Goal: Task Accomplishment & Management: Use online tool/utility

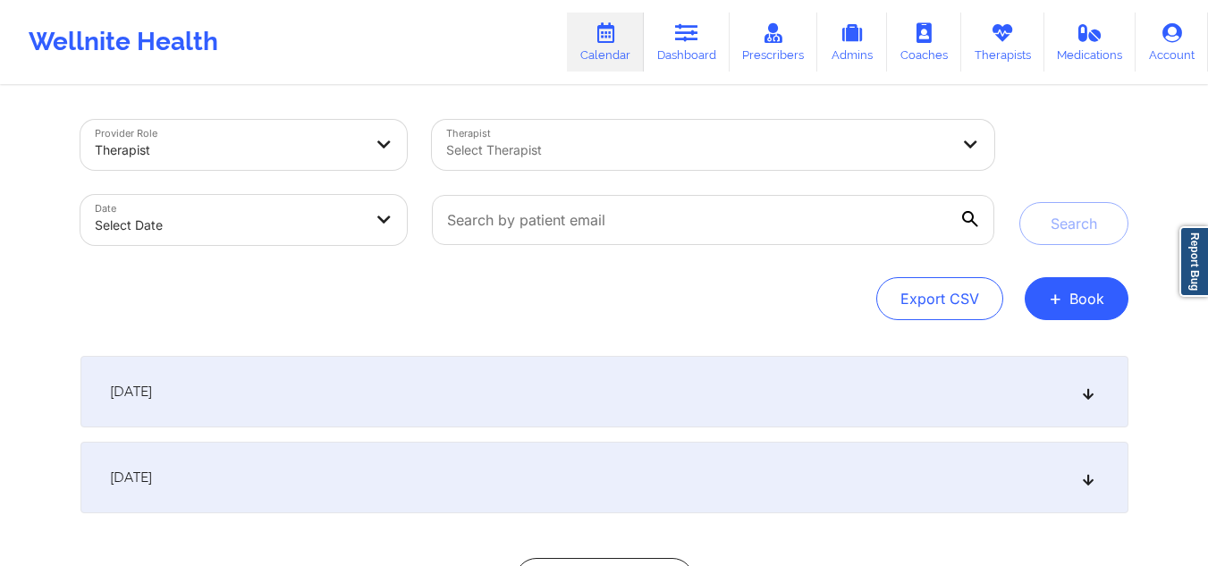
click at [738, 150] on div at bounding box center [697, 149] width 503 height 21
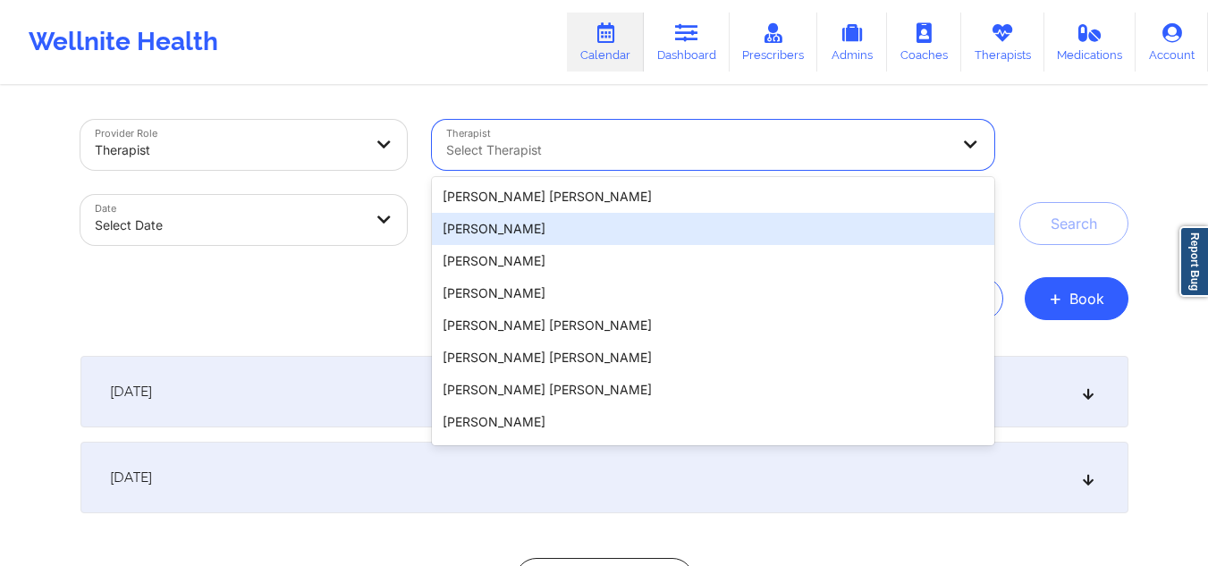
paste input "[PERSON_NAME]"
type input "[PERSON_NAME]"
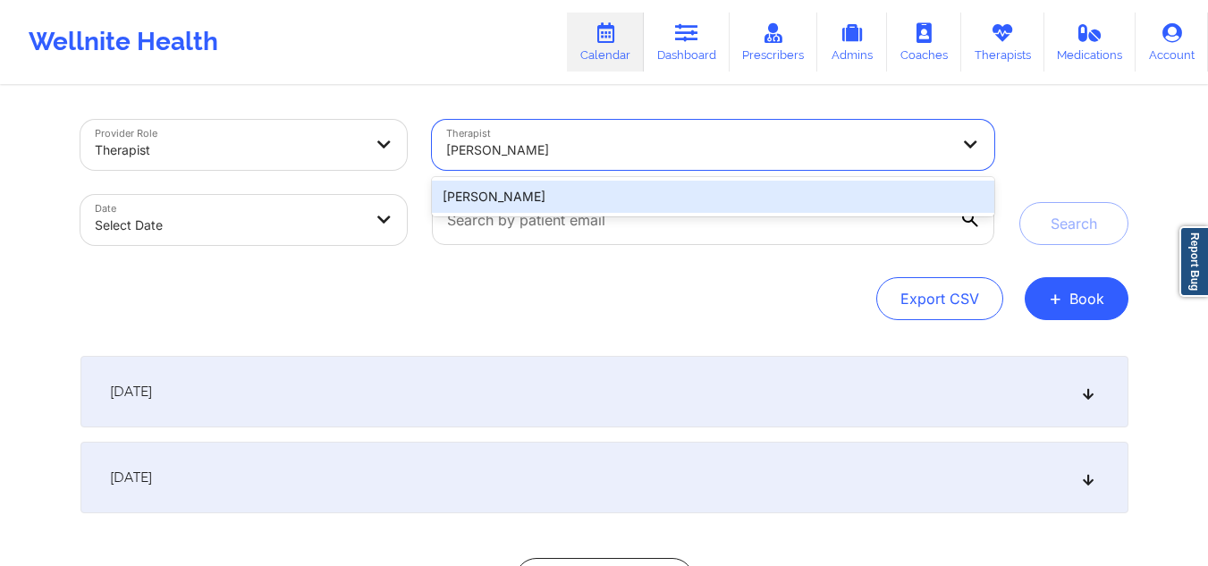
click at [573, 205] on div "[PERSON_NAME]" at bounding box center [712, 197] width 561 height 32
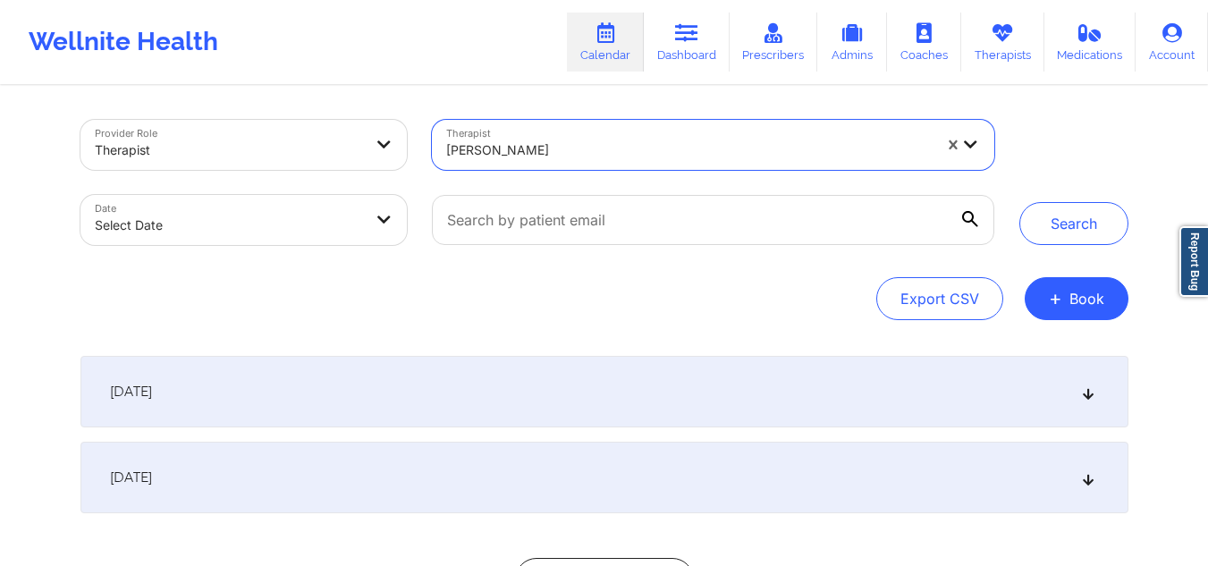
click at [311, 213] on body "Wellnite Health Calendar Dashboard Prescribers Admins Coaches Therapists Medica…" at bounding box center [604, 283] width 1208 height 566
select select "2025-8"
select select "2025-9"
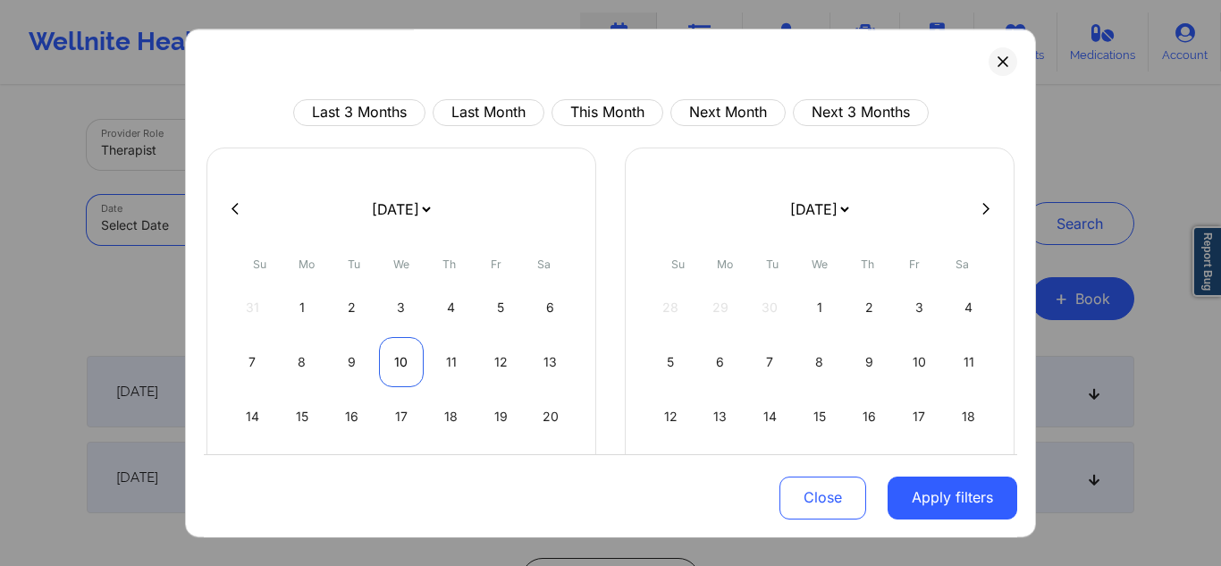
click at [408, 355] on div "10" at bounding box center [402, 362] width 46 height 50
select select "2025-8"
select select "2025-9"
select select "2025-8"
select select "2025-9"
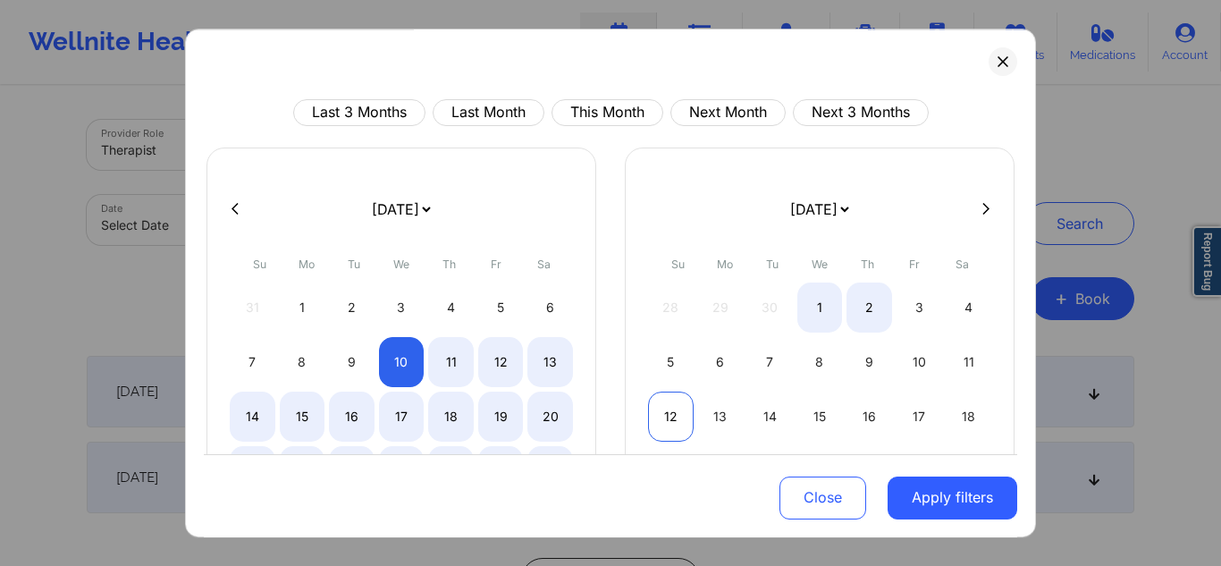
select select "2025-8"
select select "2025-9"
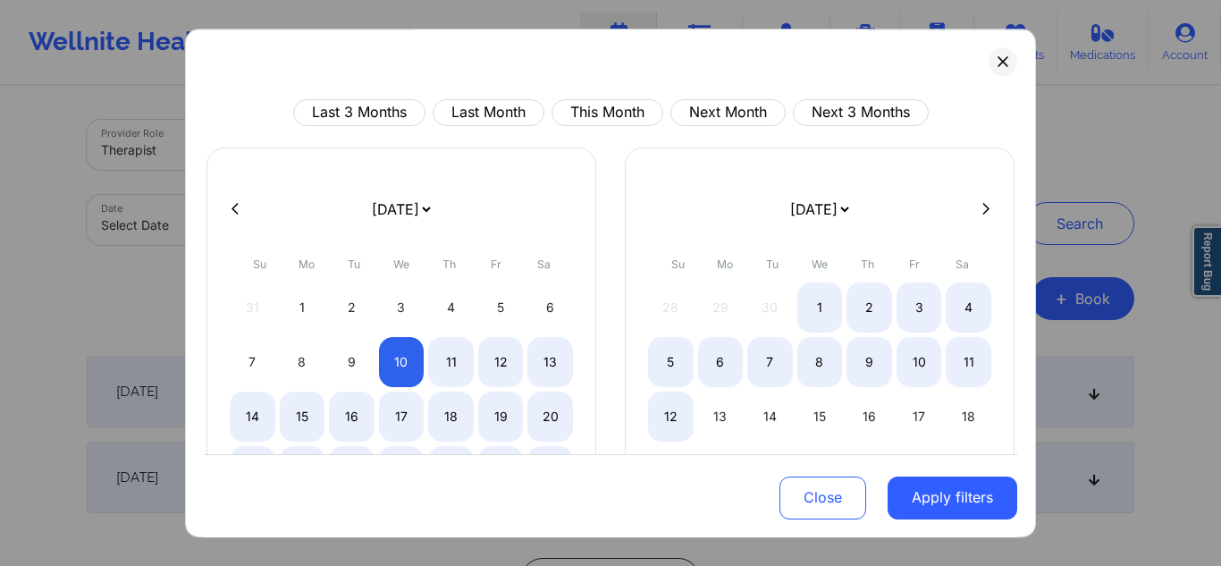
select select "2025-8"
select select "2025-9"
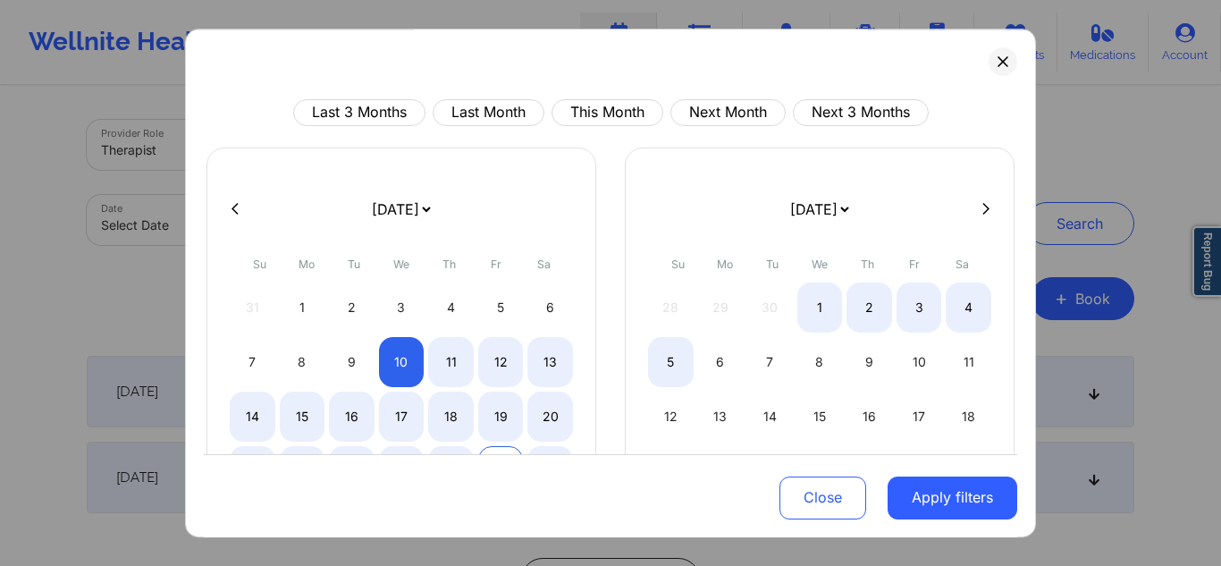
select select "2025-8"
select select "2025-9"
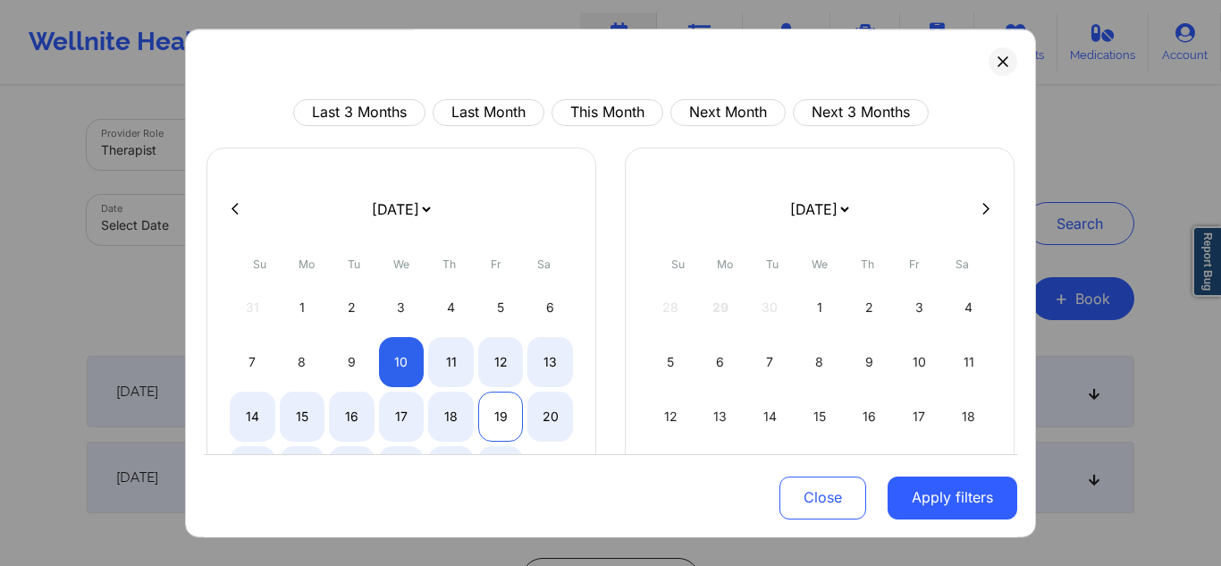
select select "2025-8"
select select "2025-9"
select select "2025-8"
select select "2025-9"
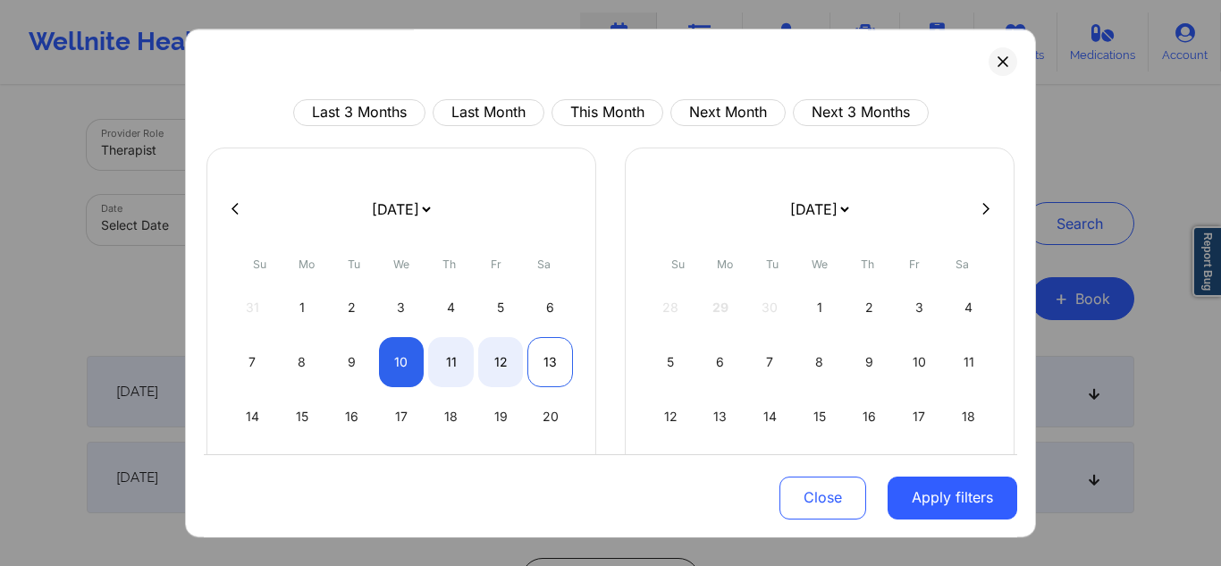
click at [547, 370] on div "13" at bounding box center [550, 362] width 46 height 50
select select "2025-8"
select select "2025-9"
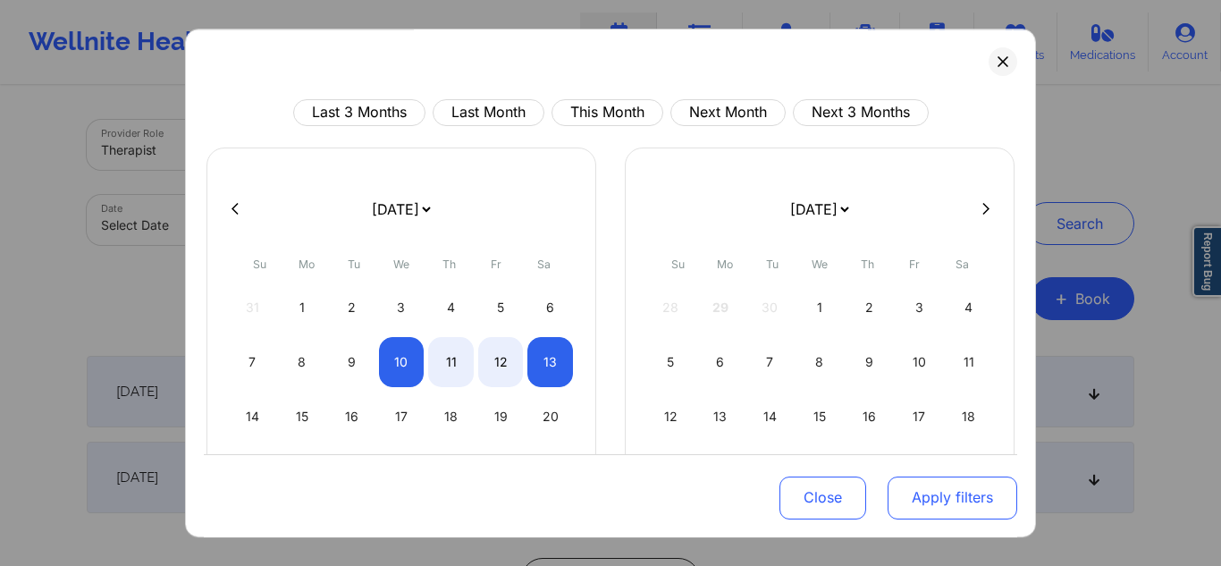
click at [917, 507] on button "Apply filters" at bounding box center [953, 497] width 130 height 43
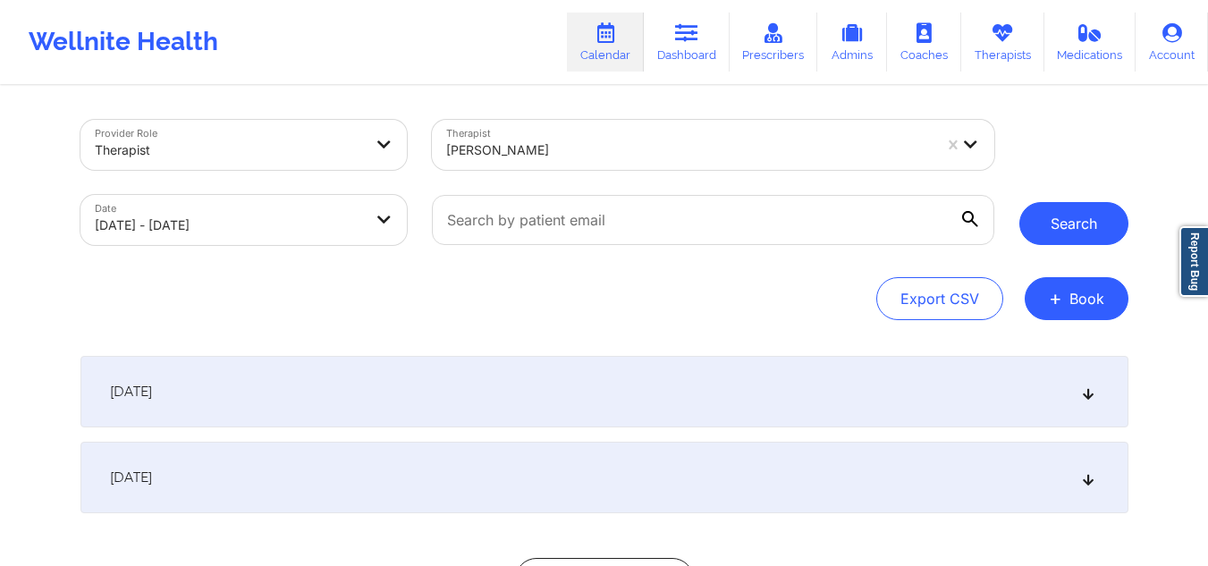
click at [1079, 232] on button "Search" at bounding box center [1073, 223] width 109 height 43
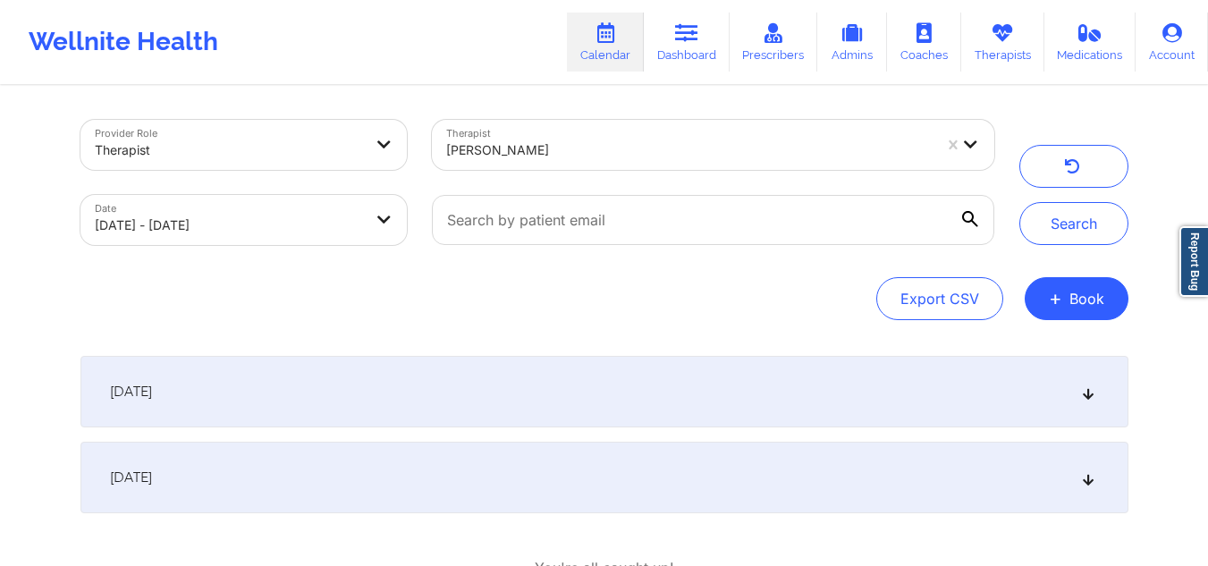
click at [257, 188] on div "Date [DATE] - [DATE]" at bounding box center [244, 219] width 352 height 75
click at [254, 207] on body "Wellnite Health Calendar Dashboard Prescribers Admins Coaches Therapists Medica…" at bounding box center [604, 283] width 1208 height 566
select select "2025-8"
select select "2025-9"
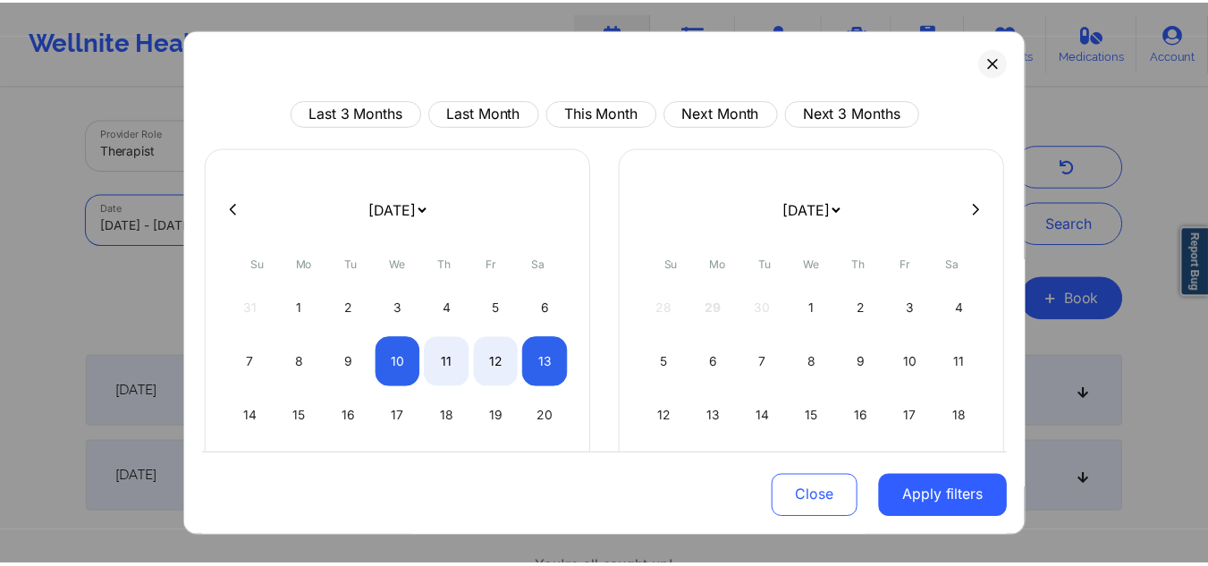
scroll to position [155, 0]
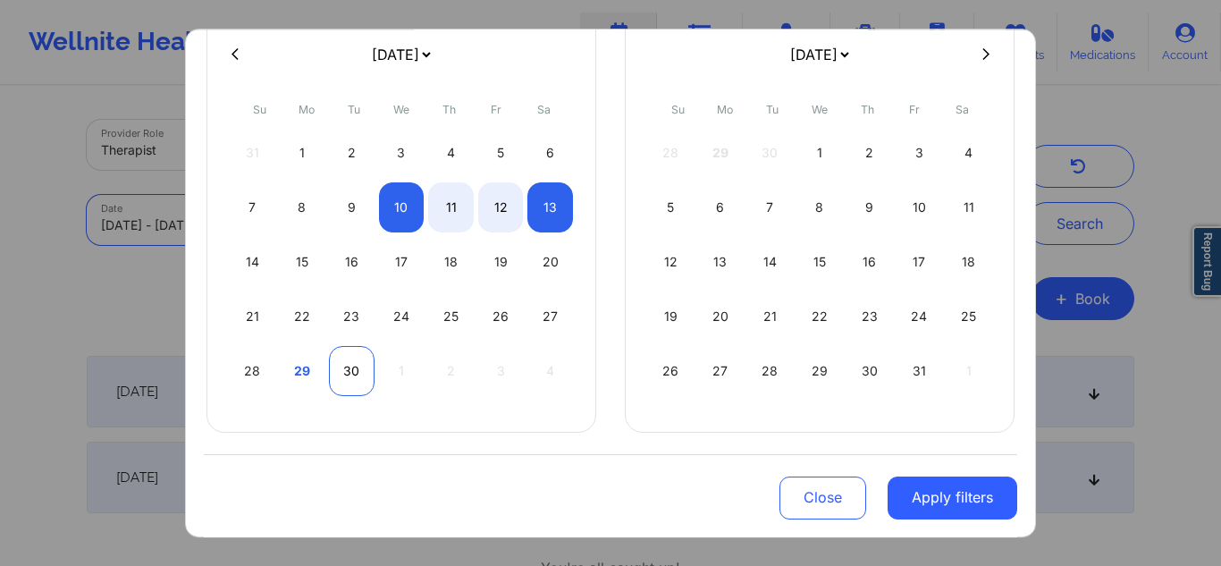
click at [355, 368] on div "30" at bounding box center [352, 371] width 46 height 50
select select "2025-8"
select select "2025-9"
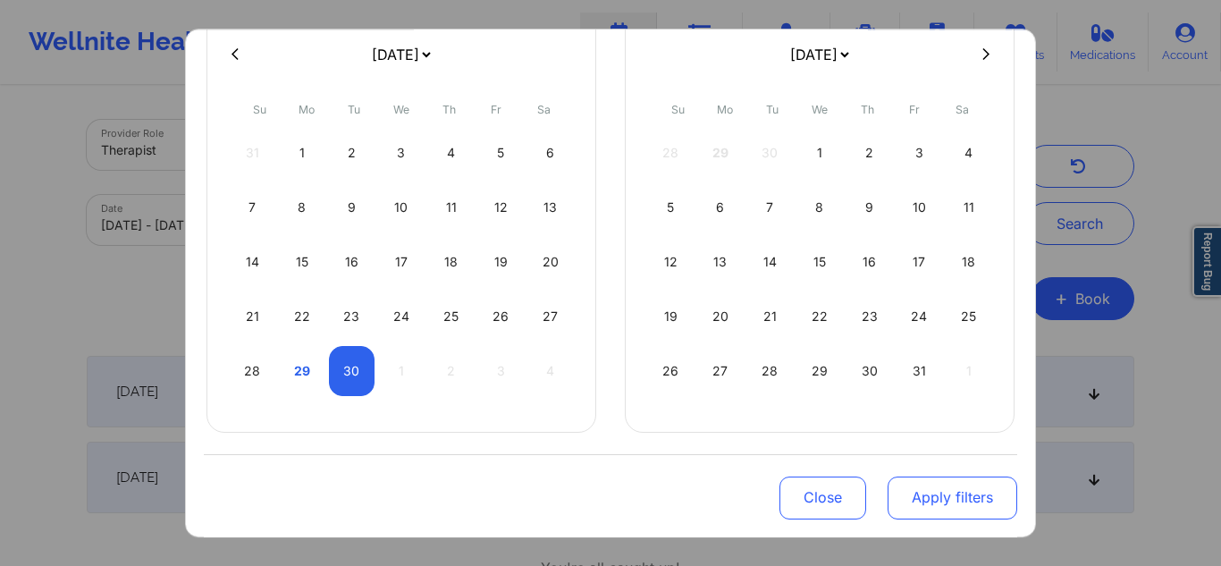
click at [954, 496] on button "Apply filters" at bounding box center [953, 497] width 130 height 43
click at [940, 497] on button "Apply filters" at bounding box center [953, 497] width 130 height 43
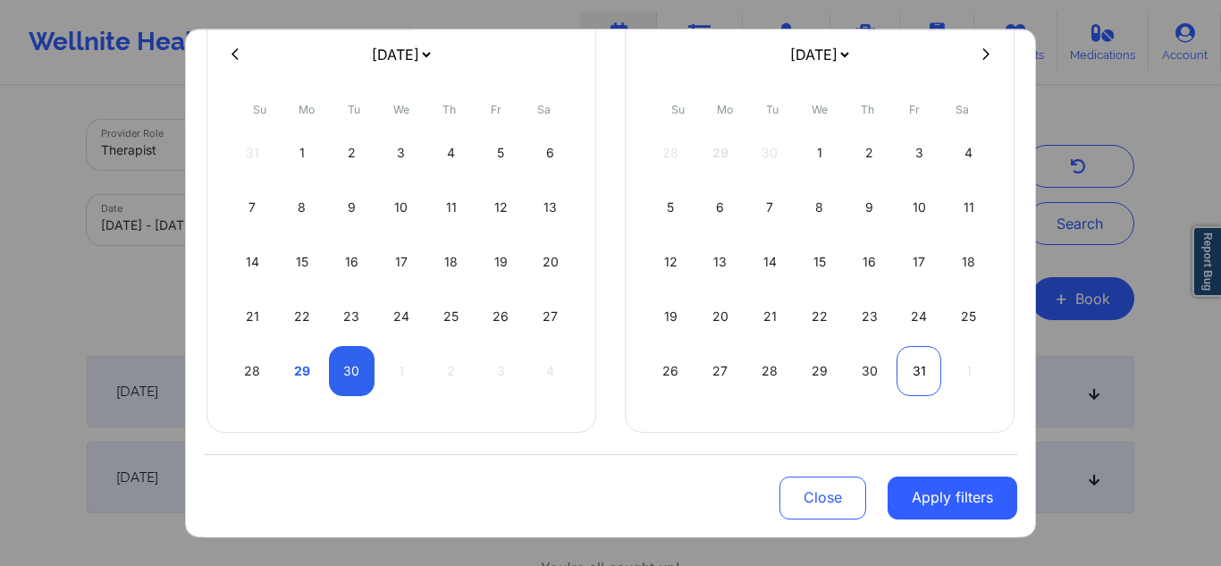
select select "2025-8"
select select "2025-9"
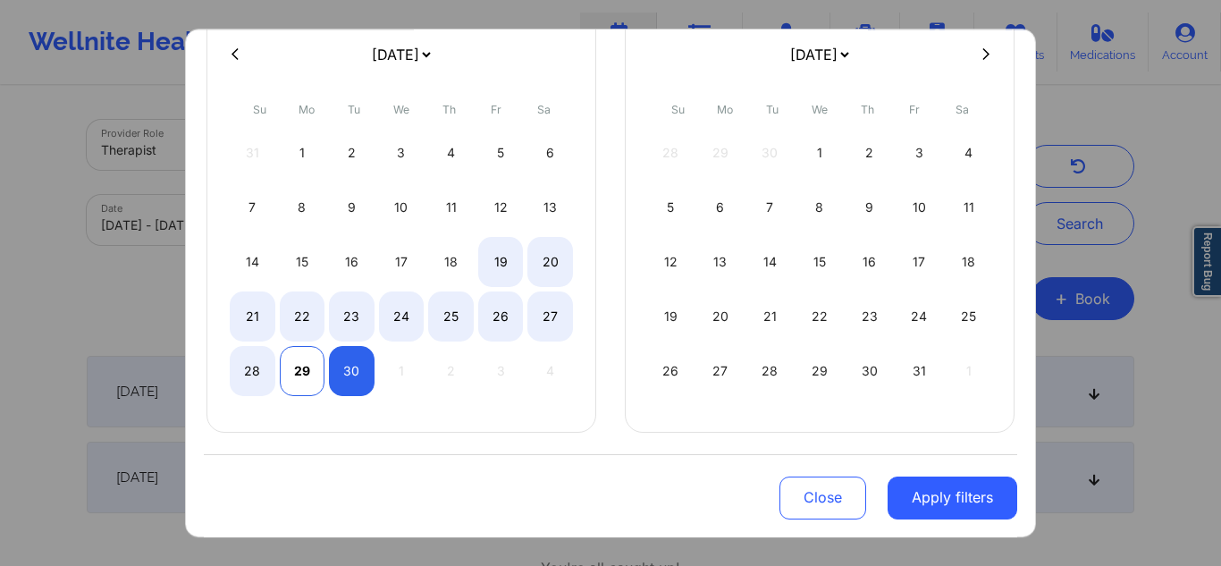
select select "2025-8"
select select "2025-9"
select select "2025-8"
select select "2025-9"
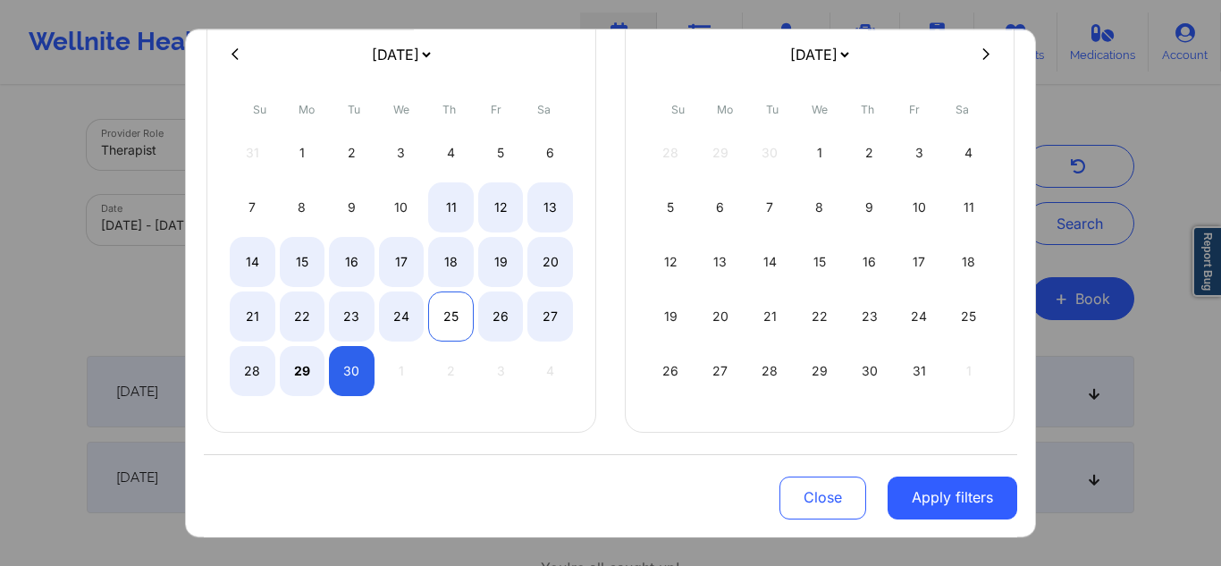
select select "2025-8"
select select "2025-9"
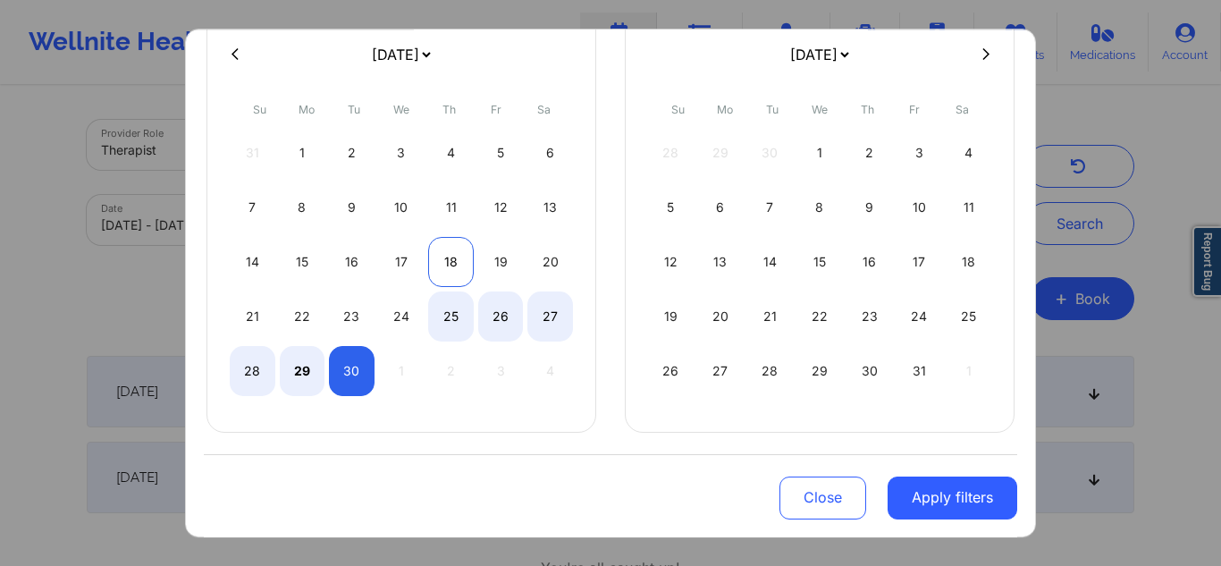
select select "2025-8"
select select "2025-9"
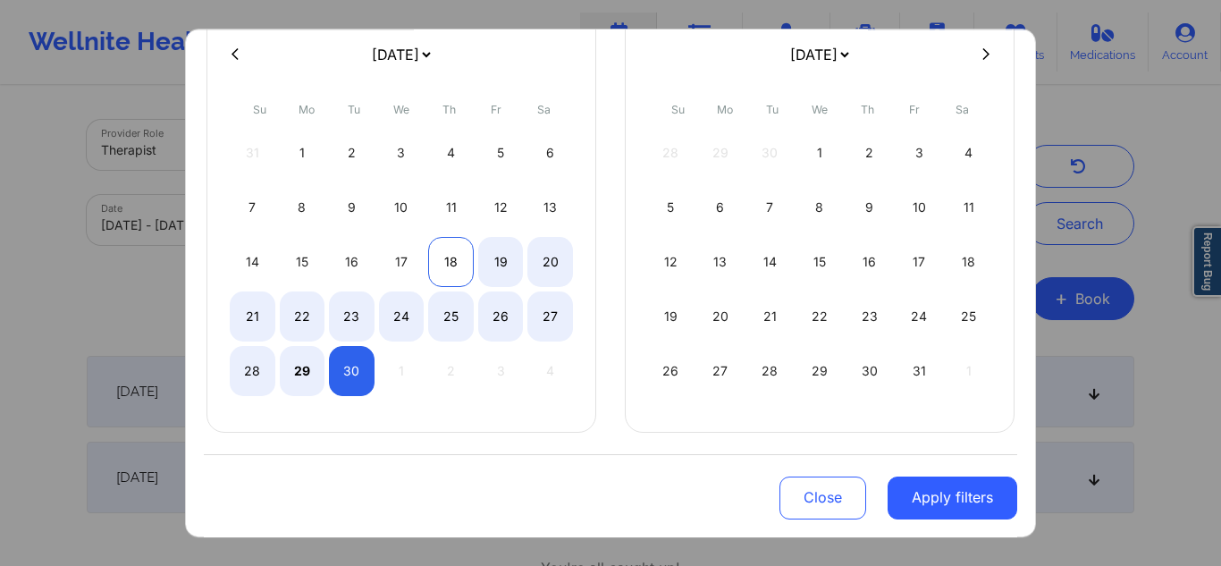
click at [460, 262] on div "18" at bounding box center [451, 262] width 46 height 50
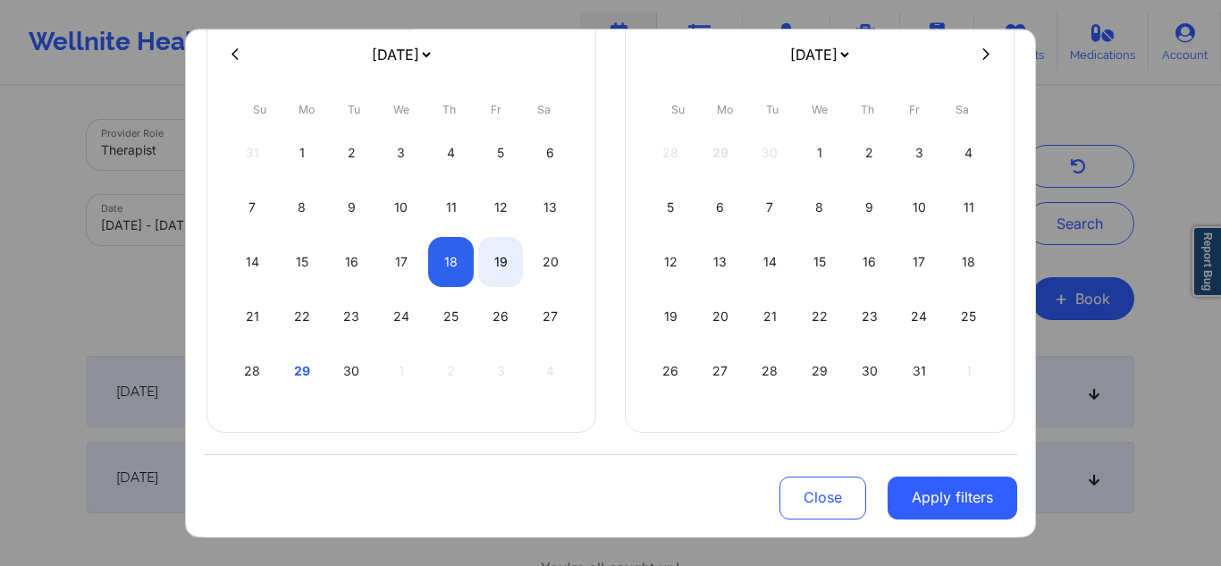
select select "2025-8"
select select "2025-9"
select select "2025-8"
select select "2025-9"
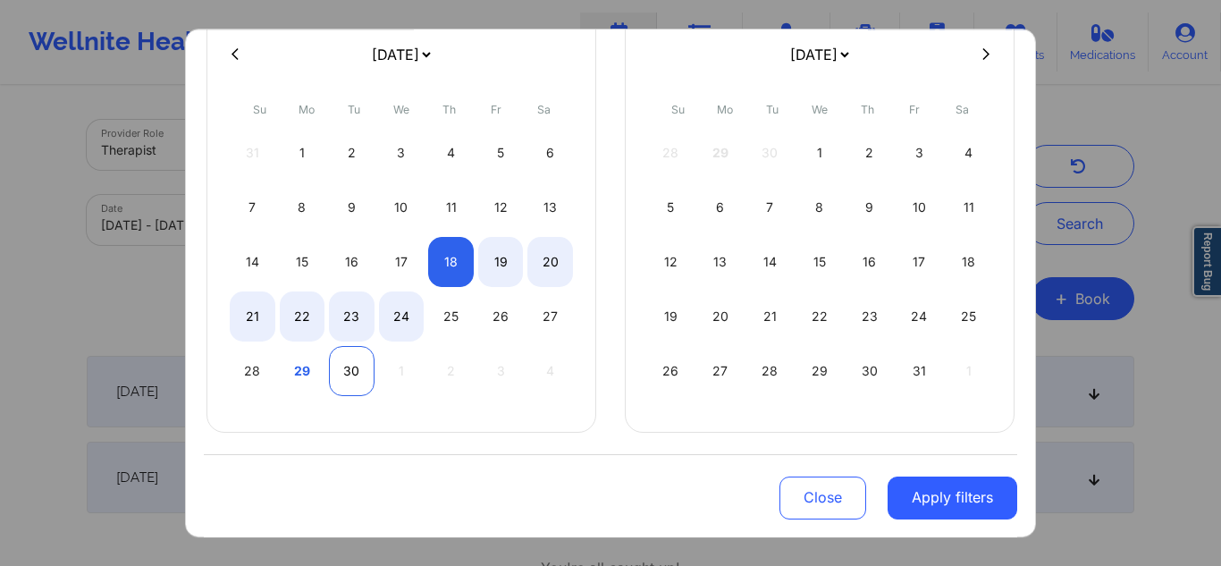
select select "2025-8"
select select "2025-9"
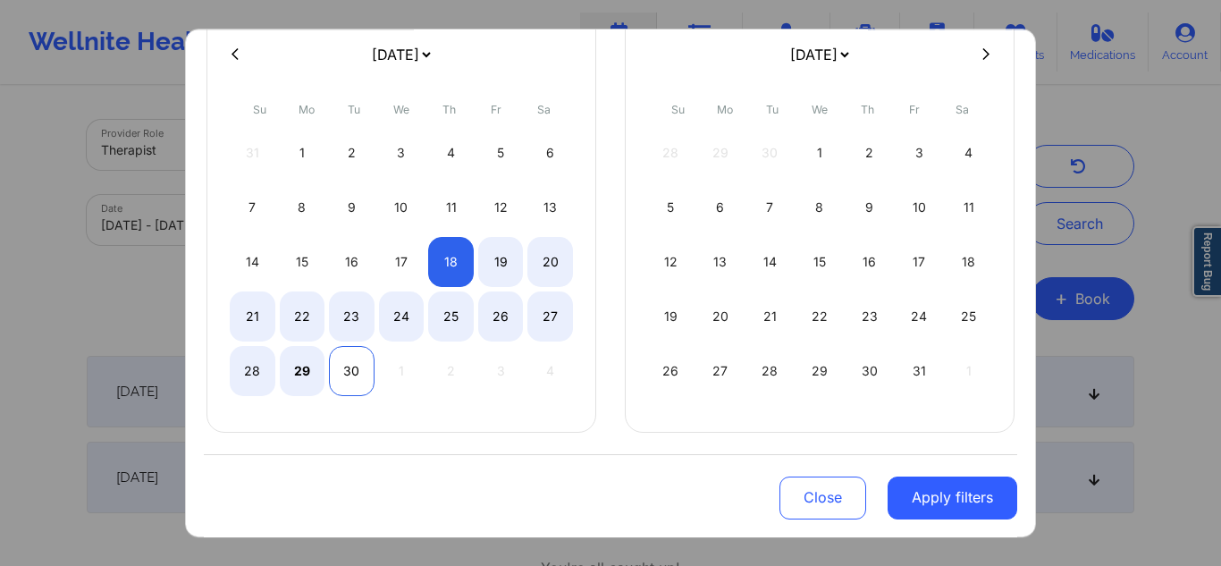
click at [367, 380] on div "30" at bounding box center [352, 371] width 46 height 50
select select "2025-8"
select select "2025-9"
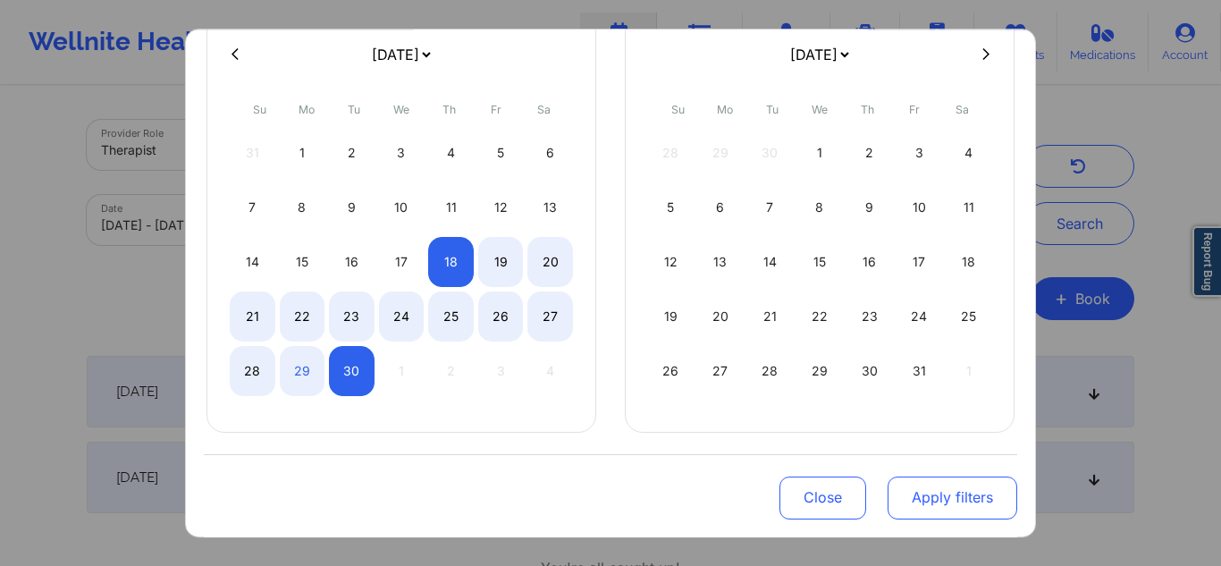
click at [951, 488] on button "Apply filters" at bounding box center [953, 497] width 130 height 43
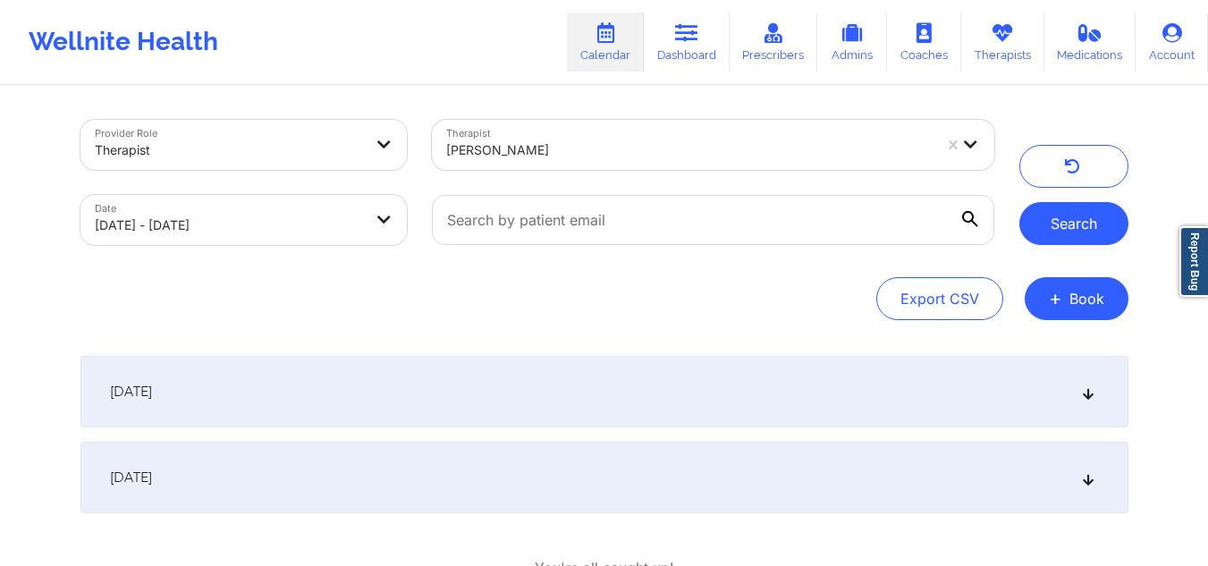
click at [1093, 232] on button "Search" at bounding box center [1073, 223] width 109 height 43
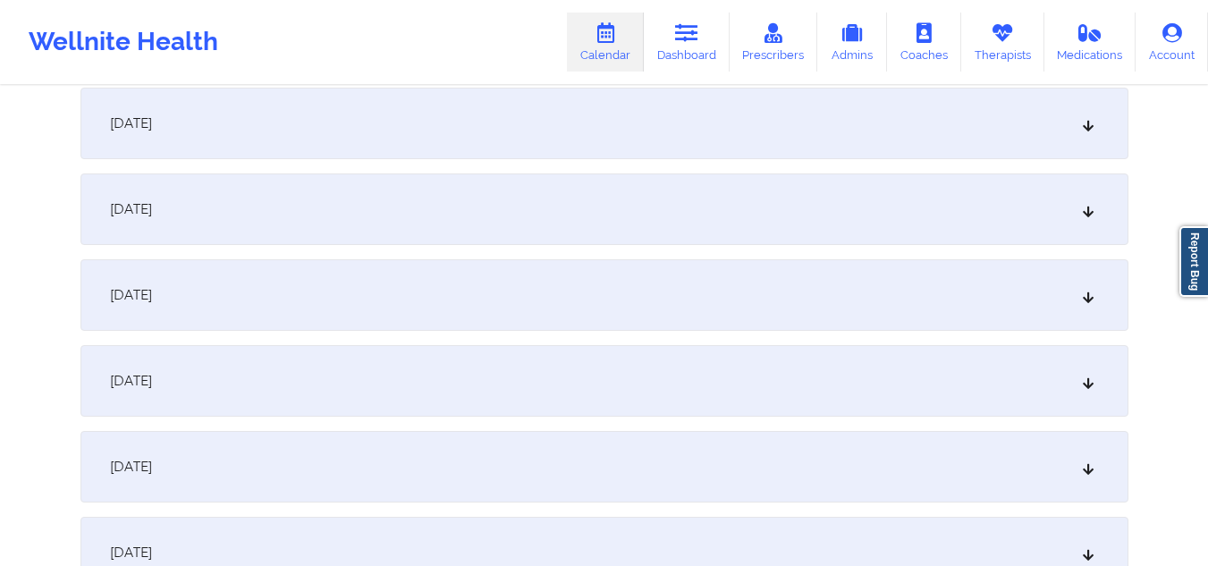
scroll to position [447, 0]
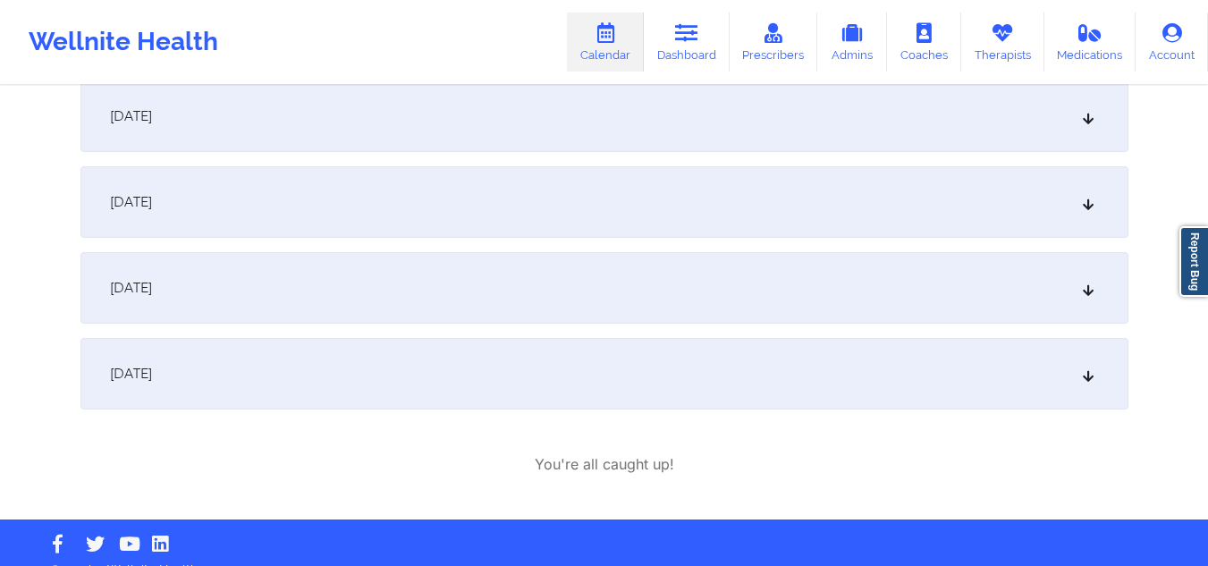
click at [1084, 284] on icon at bounding box center [1087, 288] width 15 height 13
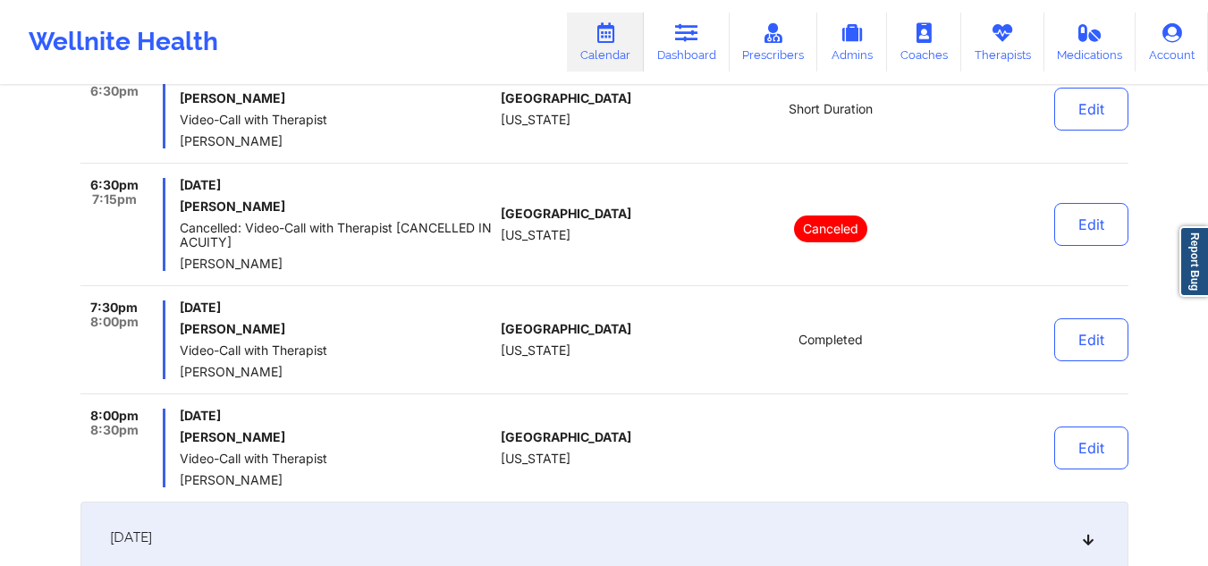
scroll to position [894, 0]
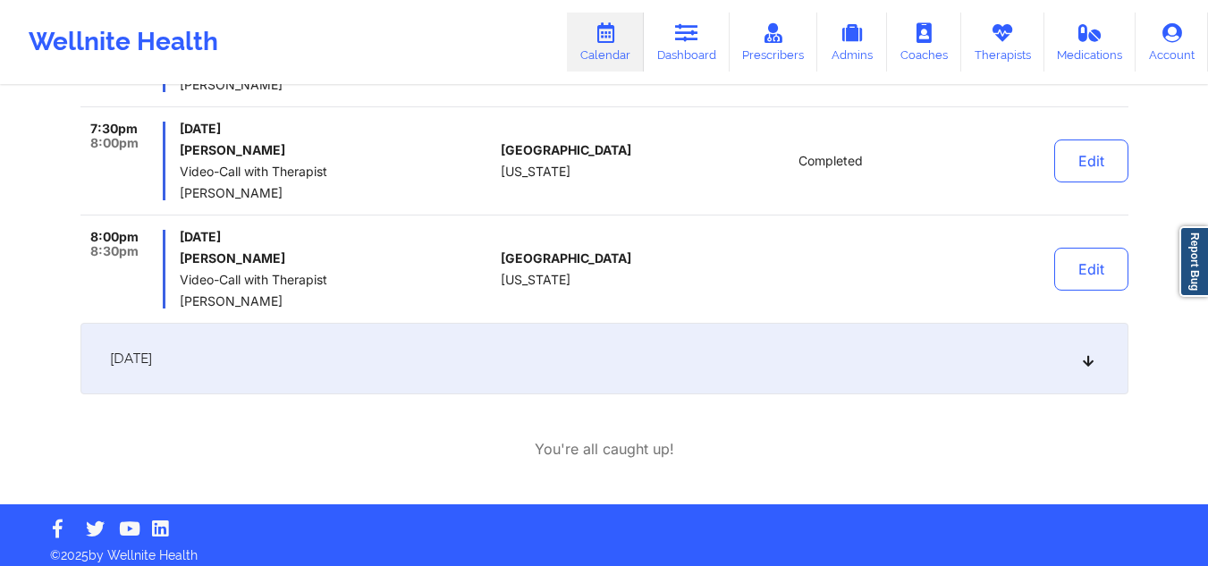
click at [1070, 365] on div "[DATE]" at bounding box center [604, 359] width 1048 height 72
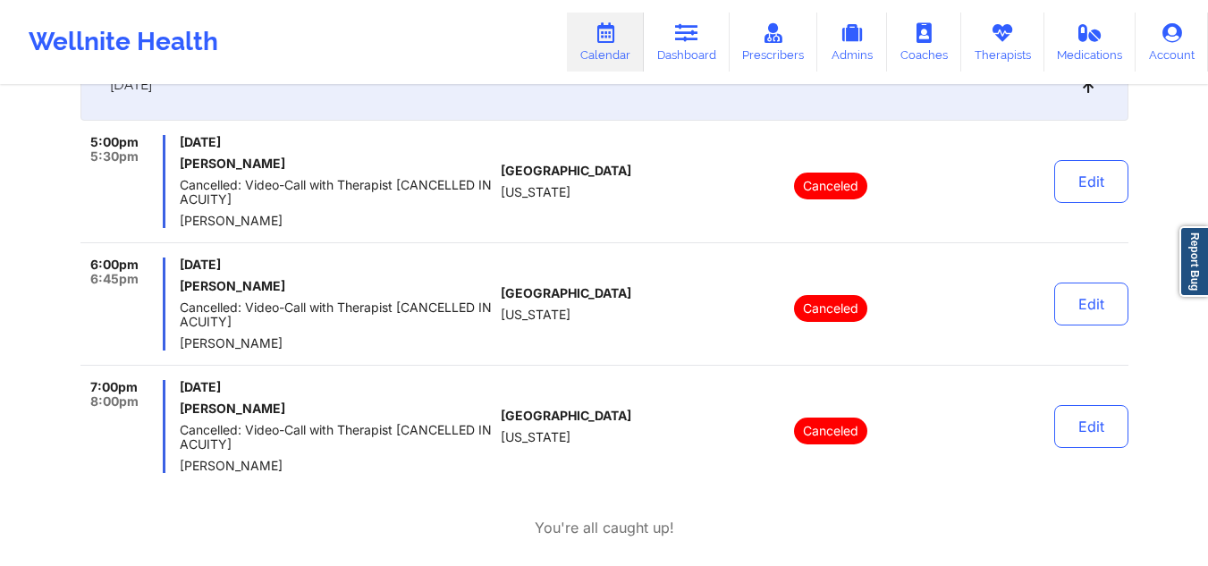
scroll to position [557, 0]
